Goal: Contribute content

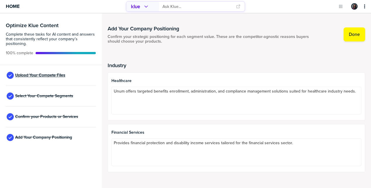
click at [29, 75] on span "Upload Your Compete Files" at bounding box center [40, 75] width 50 height 5
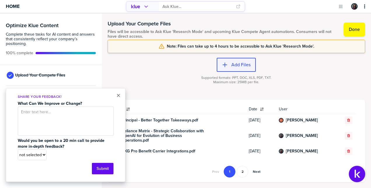
click at [225, 64] on icon "button" at bounding box center [225, 65] width 5 height 5
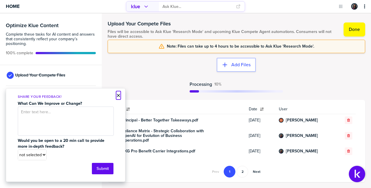
click at [120, 95] on button "×" at bounding box center [118, 95] width 4 height 7
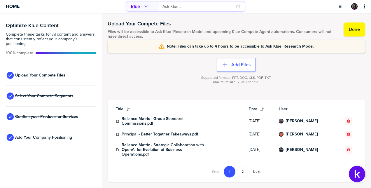
click at [343, 33] on div at bounding box center [341, 29] width 6 height 9
click at [346, 32] on button "Done" at bounding box center [355, 29] width 22 height 14
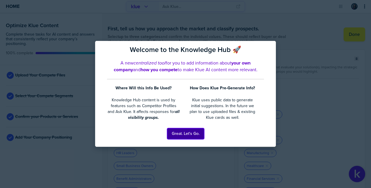
click at [191, 133] on button "Great. Let's Go." at bounding box center [185, 133] width 37 height 11
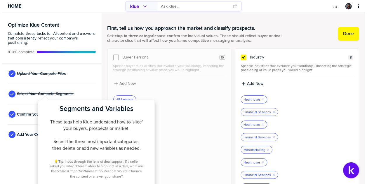
scroll to position [24, 0]
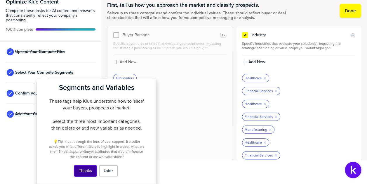
click at [89, 172] on button "Thanks" at bounding box center [85, 170] width 22 height 11
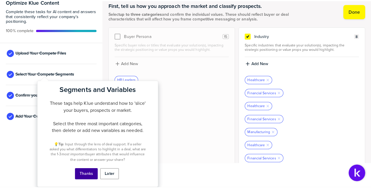
scroll to position [0, 0]
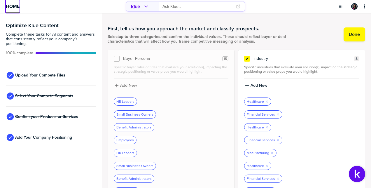
click at [18, 6] on span "Home" at bounding box center [13, 6] width 14 height 5
